Goal: Transaction & Acquisition: Purchase product/service

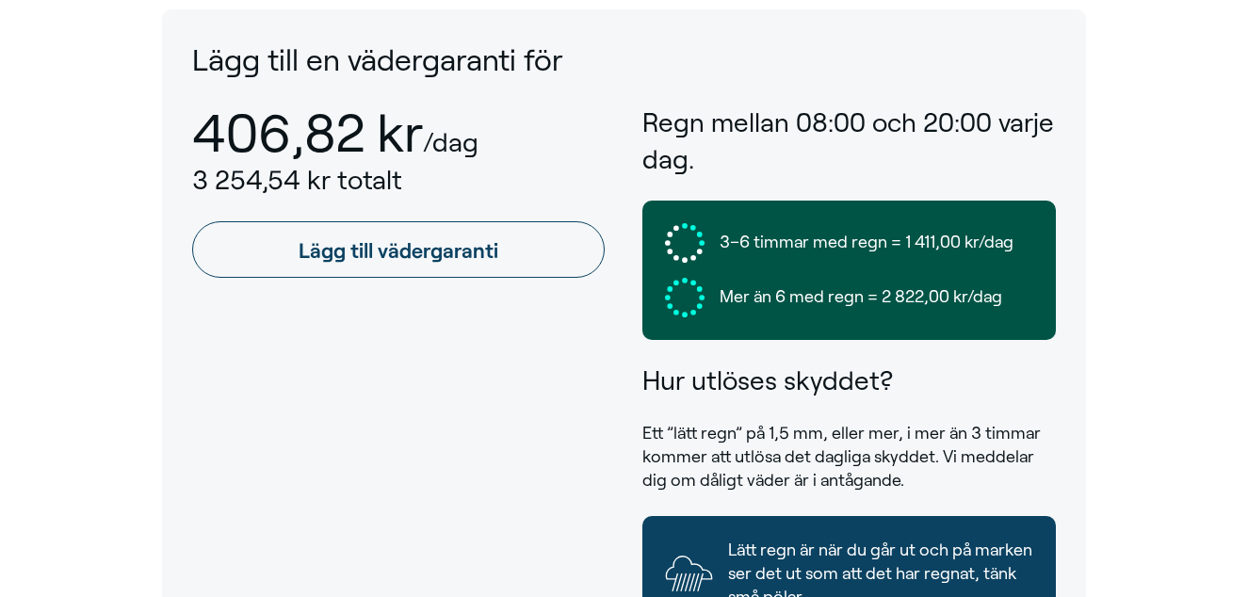
scroll to position [976, 0]
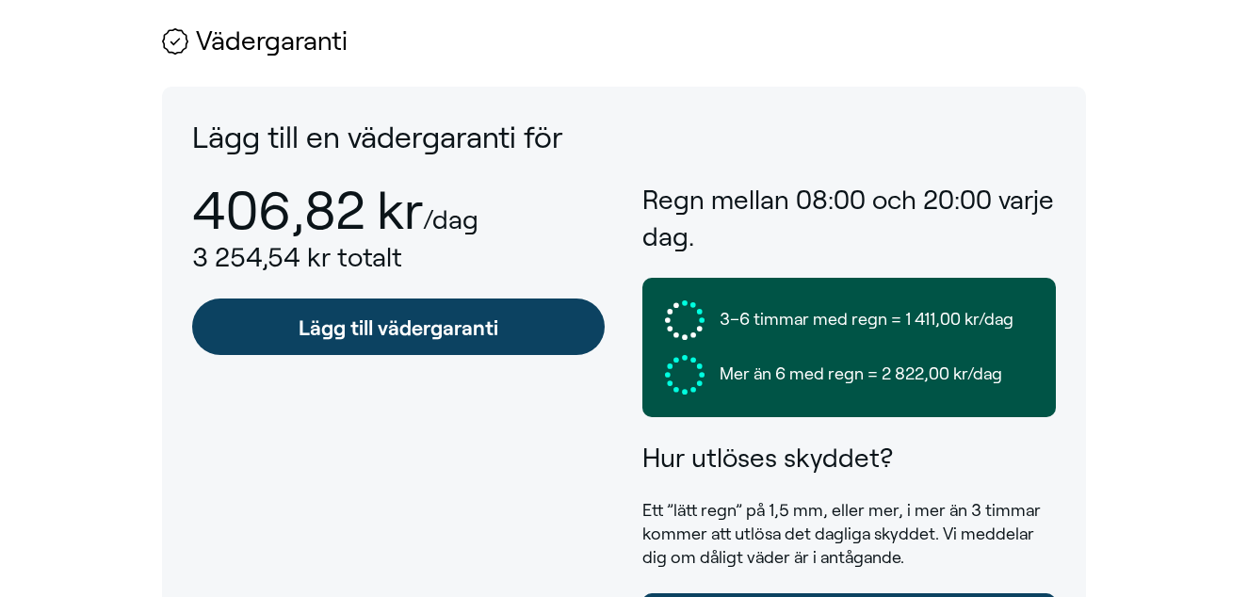
click at [343, 332] on link "Lägg till vädergaranti" at bounding box center [398, 327] width 413 height 57
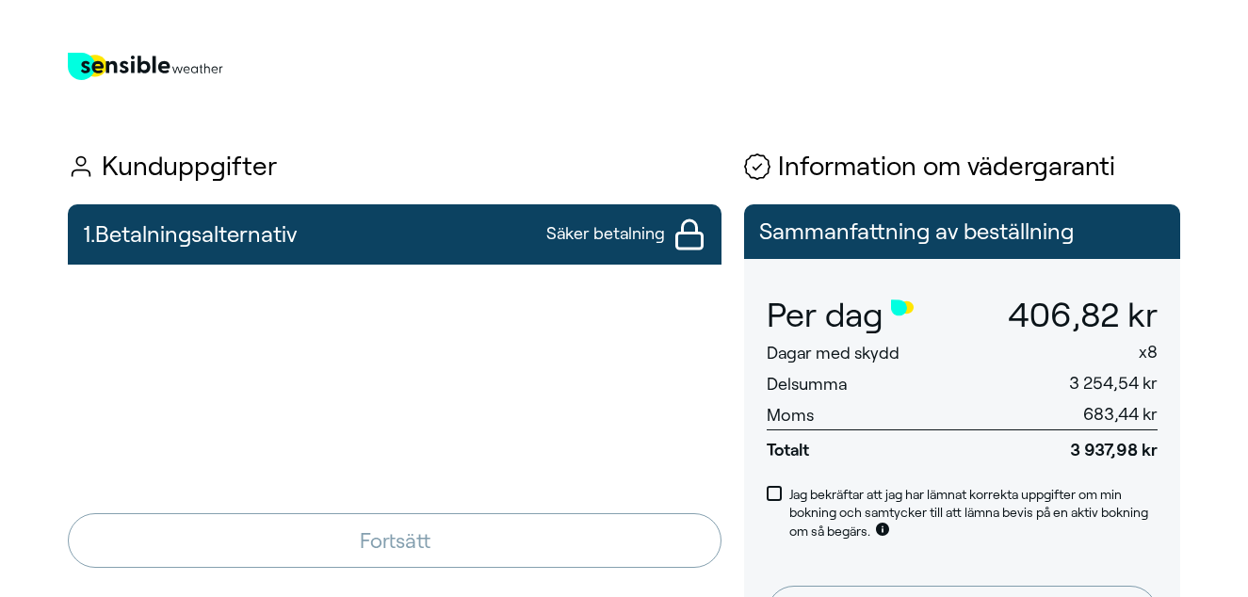
drag, startPoint x: 468, startPoint y: 20, endPoint x: 533, endPoint y: 141, distance: 137.8
click at [482, 121] on div "Kunduppgifter 1. Betalningsalternativ Säker betalning Fortsätt 2. Berätta för o…" at bounding box center [624, 522] width 1112 height 874
